Goal: Transaction & Acquisition: Purchase product/service

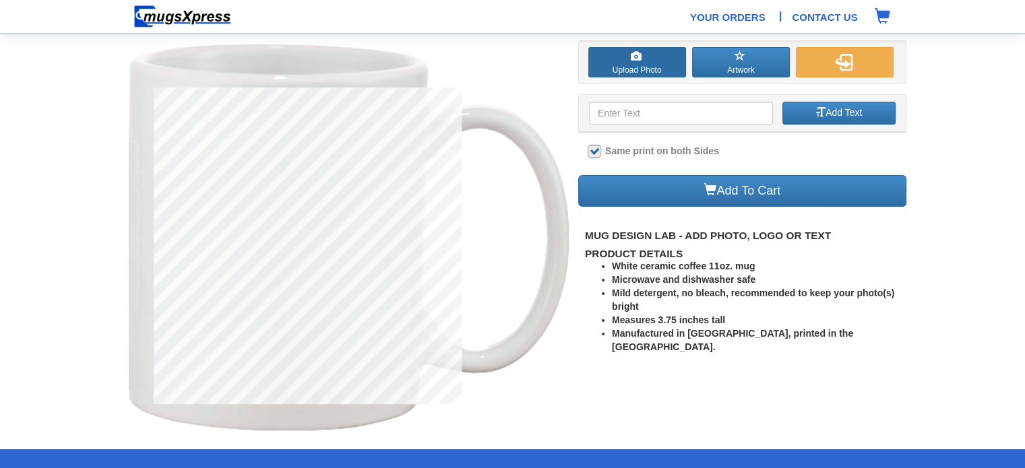
click at [616, 63] on label "Upload Photo" at bounding box center [637, 62] width 98 height 30
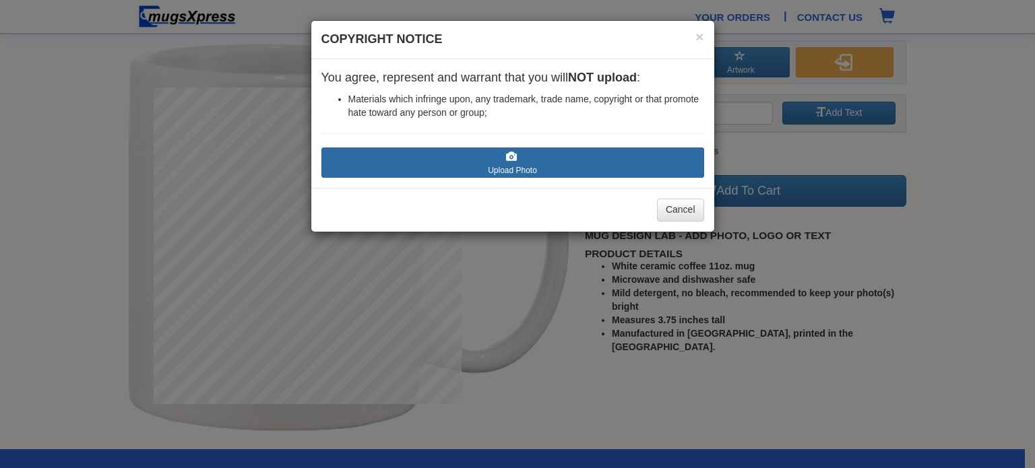
click at [527, 152] on label "Upload Photo" at bounding box center [512, 163] width 383 height 30
click at [478, 177] on input "Upload Photo" at bounding box center [401, 183] width 153 height 13
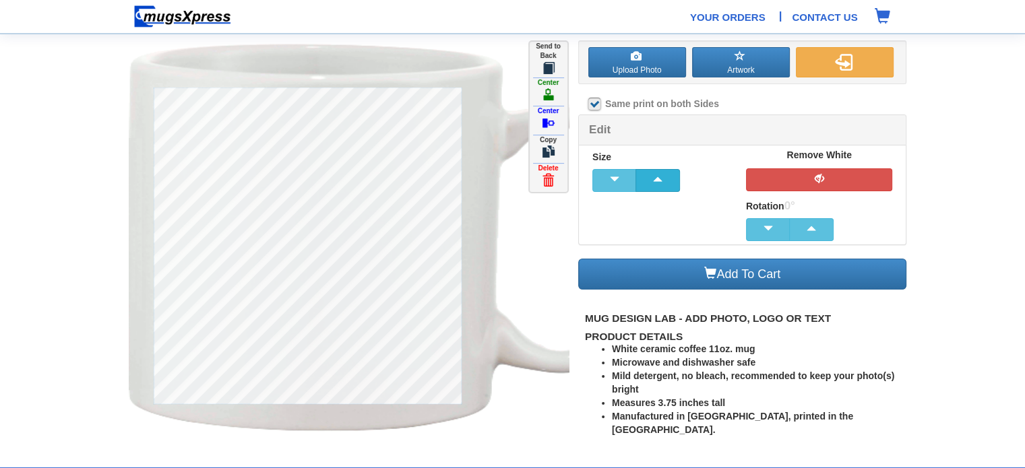
click at [662, 177] on span "button" at bounding box center [657, 178] width 27 height 9
click at [612, 177] on span "button" at bounding box center [614, 178] width 27 height 9
click at [818, 152] on label "Remove White" at bounding box center [819, 155] width 147 height 13
click at [823, 180] on span "button" at bounding box center [819, 178] width 27 height 9
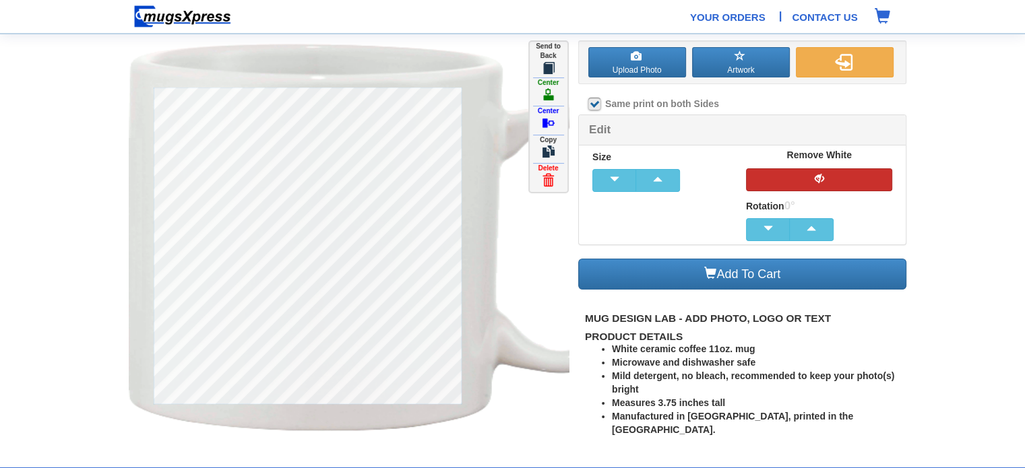
click at [835, 179] on button "button" at bounding box center [819, 179] width 147 height 23
click at [990, 219] on section "Upload Photo Artwork Front Back Click To Edit Click To Edit Color" at bounding box center [512, 227] width 1025 height 454
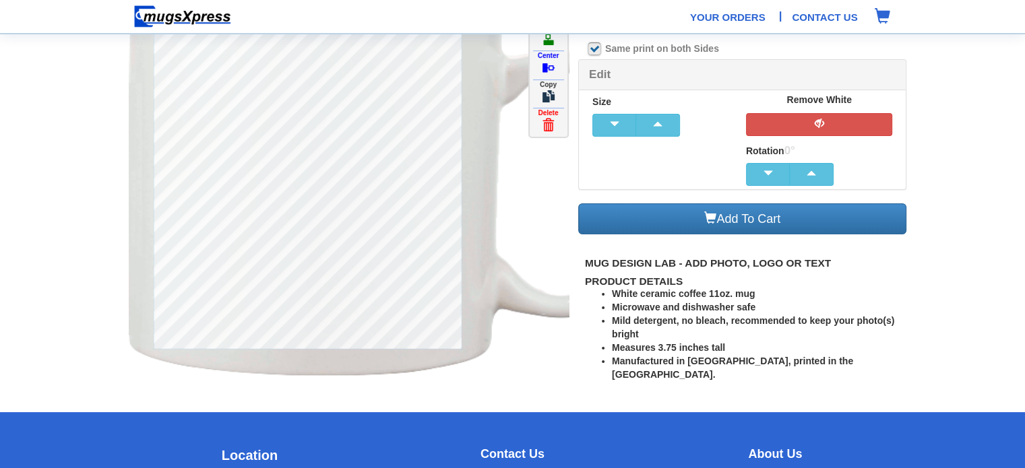
scroll to position [56, 0]
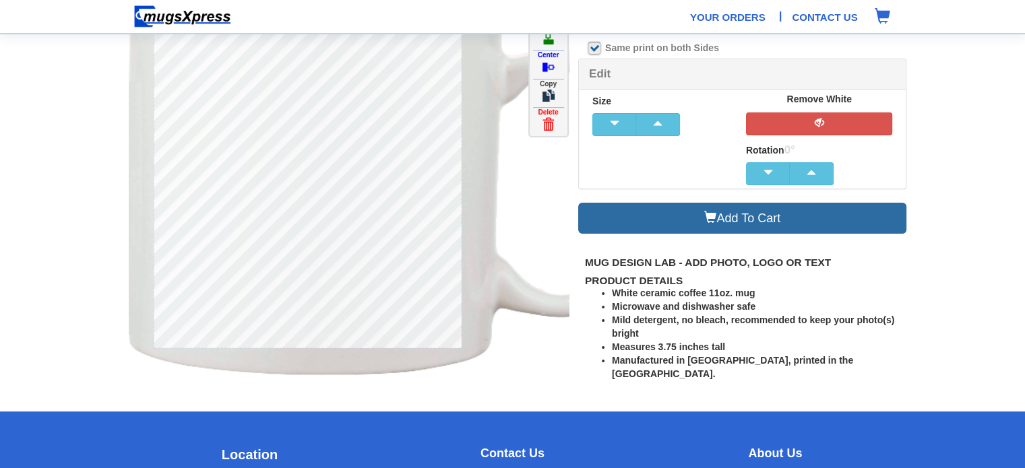
click at [848, 213] on link "Add To Cart" at bounding box center [742, 219] width 329 height 32
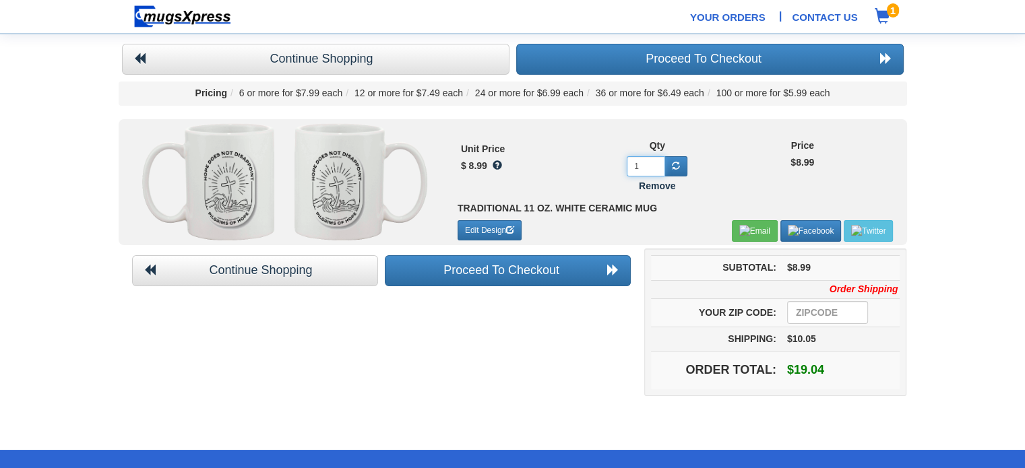
click at [643, 167] on input "1" at bounding box center [646, 166] width 38 height 20
type input "12"
